Goal: Task Accomplishment & Management: Manage account settings

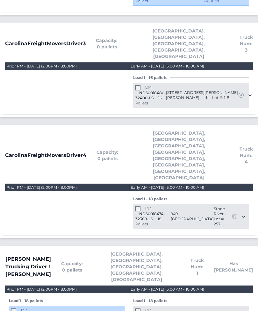
scroll to position [268, 0]
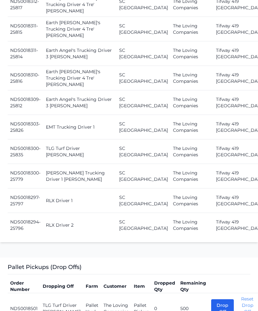
scroll to position [1103, 0]
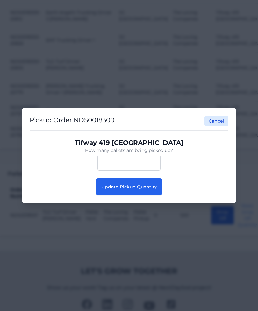
click at [147, 191] on button "Update Pickup Quantity" at bounding box center [129, 186] width 66 height 17
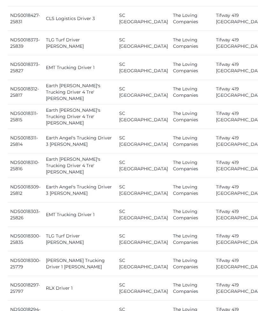
scroll to position [948, 0]
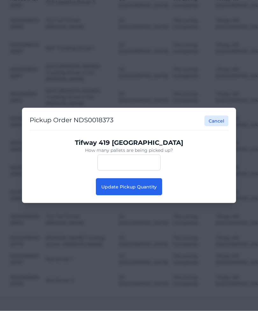
scroll to position [948, 0]
click at [151, 195] on button "Update Pickup Quantity" at bounding box center [129, 186] width 66 height 17
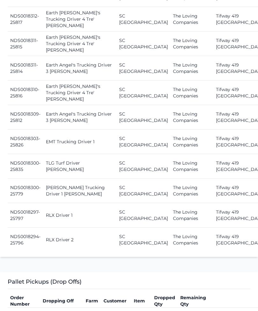
scroll to position [1021, 0]
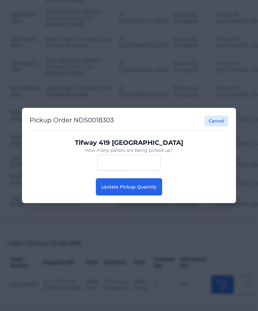
click at [140, 195] on button "Update Pickup Quantity" at bounding box center [129, 186] width 66 height 17
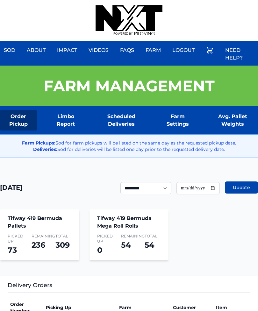
click at [157, 1] on div at bounding box center [128, 20] width 67 height 41
click at [159, 1] on div at bounding box center [128, 20] width 67 height 41
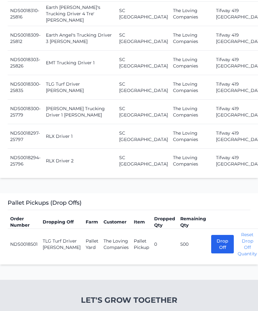
scroll to position [1113, 0]
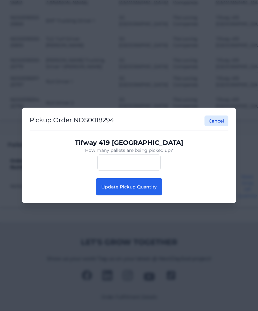
scroll to position [1113, 0]
click at [131, 195] on button "Update Pickup Quantity" at bounding box center [129, 186] width 66 height 17
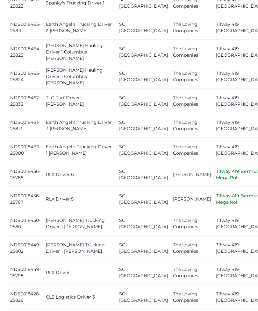
scroll to position [652, 0]
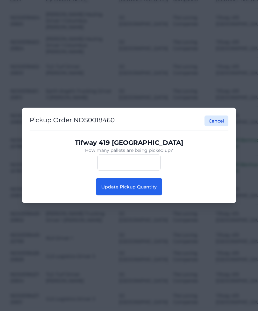
scroll to position [652, 0]
click at [143, 195] on button "Update Pickup Quantity" at bounding box center [129, 186] width 66 height 17
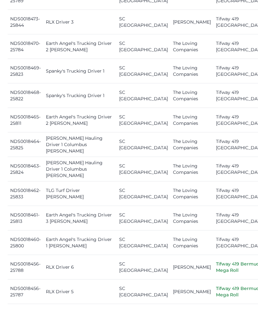
scroll to position [527, 0]
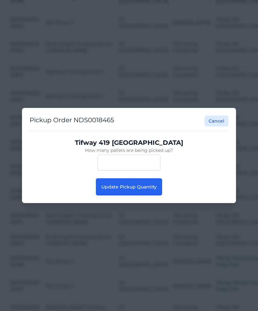
click at [136, 203] on div "Pickup Order NDS0018465 Cancel Tifway 419 Bermuda How many pallets are being pi…" at bounding box center [129, 155] width 214 height 95
click at [147, 190] on span "Update Pickup Quantity" at bounding box center [128, 187] width 55 height 6
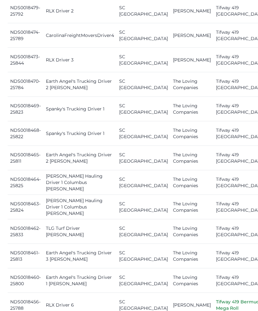
scroll to position [488, 0]
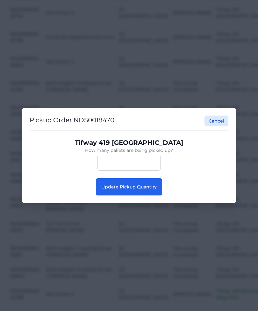
click at [141, 195] on button "Update Pickup Quantity" at bounding box center [129, 186] width 66 height 17
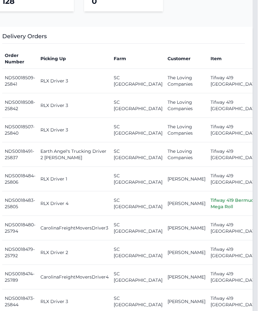
scroll to position [247, 5]
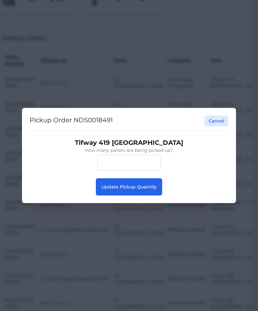
click at [148, 190] on span "Update Pickup Quantity" at bounding box center [128, 187] width 55 height 6
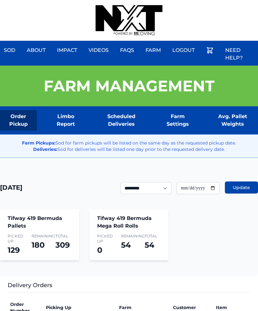
click at [245, 1] on div "Sod About Impact Videos FAQs Need Help? Farm My Account Logout" at bounding box center [129, 20] width 258 height 41
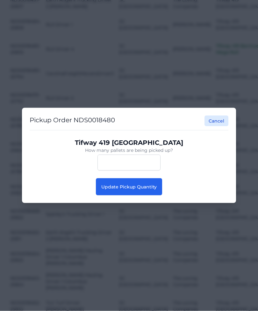
scroll to position [397, 0]
click at [143, 195] on button "Update Pickup Quantity" at bounding box center [129, 186] width 66 height 17
